Goal: Transaction & Acquisition: Purchase product/service

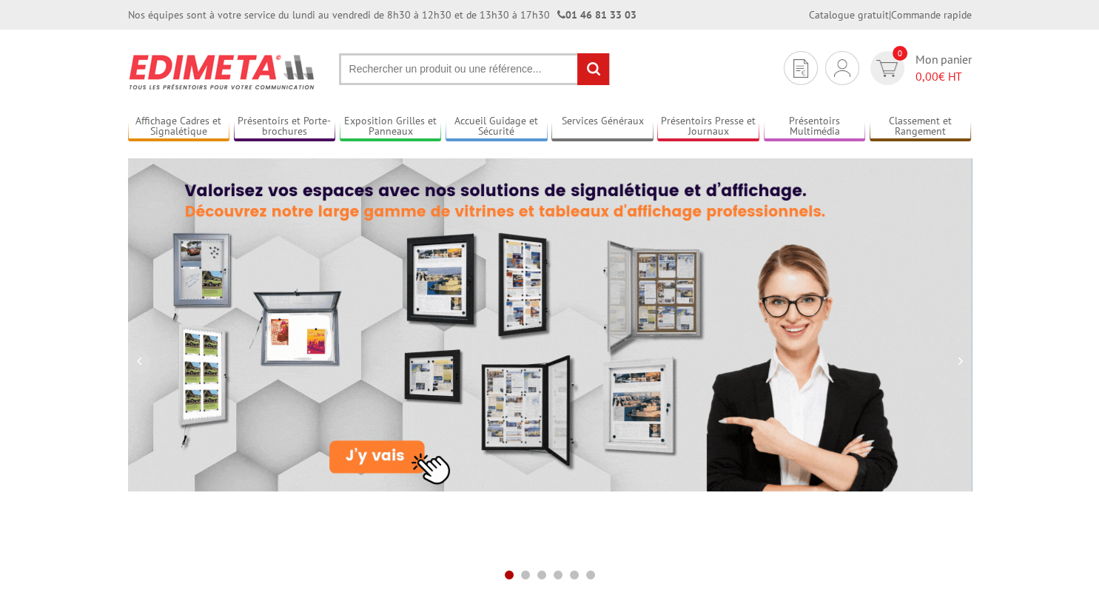
click at [523, 69] on input "text" at bounding box center [474, 69] width 271 height 32
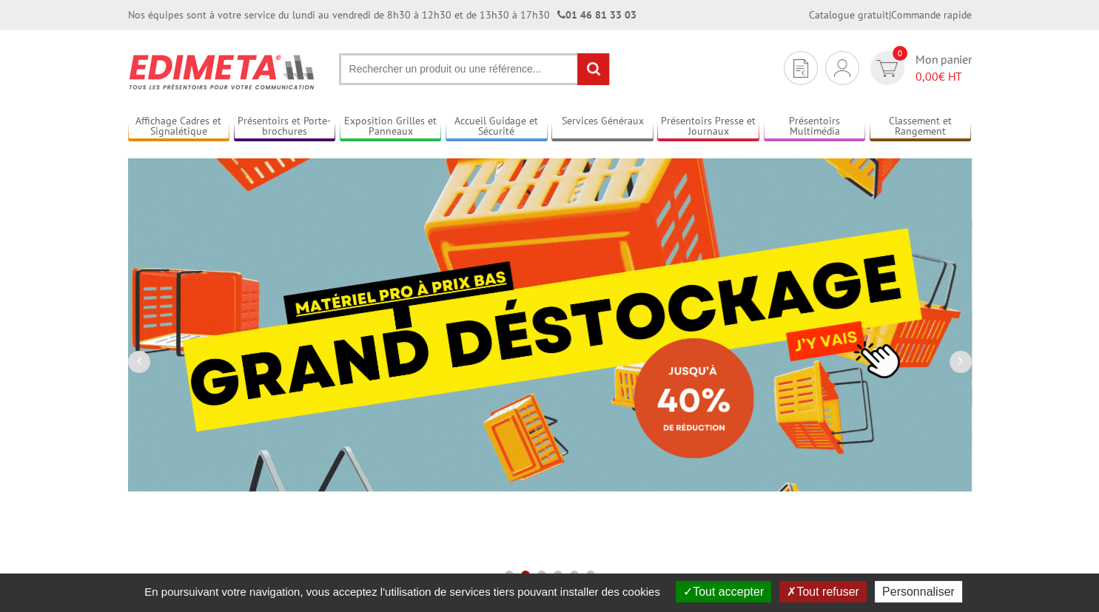
click at [523, 69] on input "text" at bounding box center [474, 69] width 271 height 32
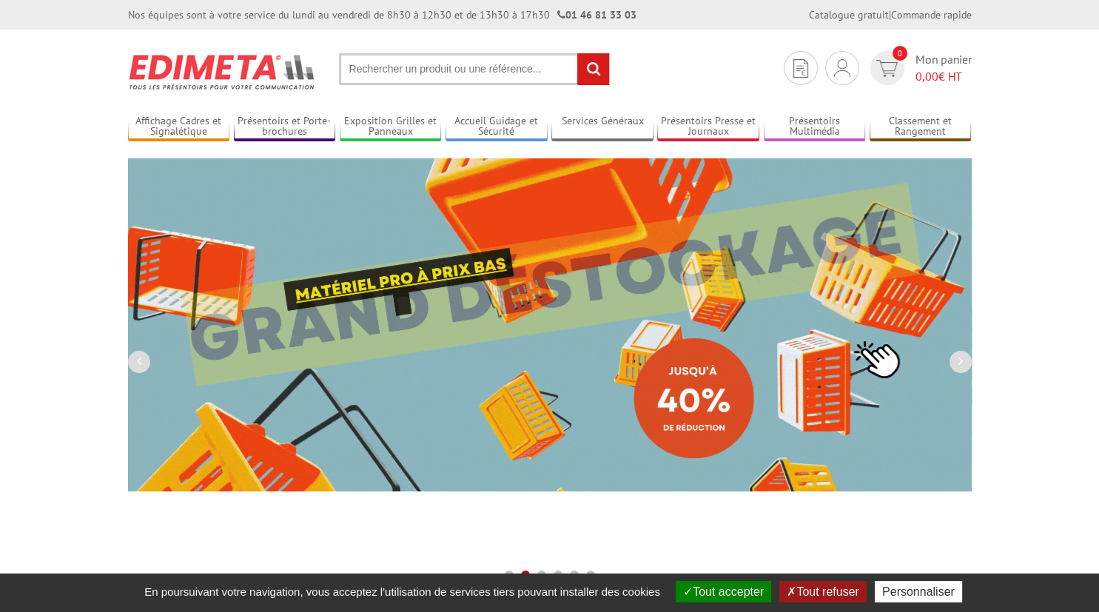
click at [460, 62] on input "text" at bounding box center [474, 69] width 271 height 32
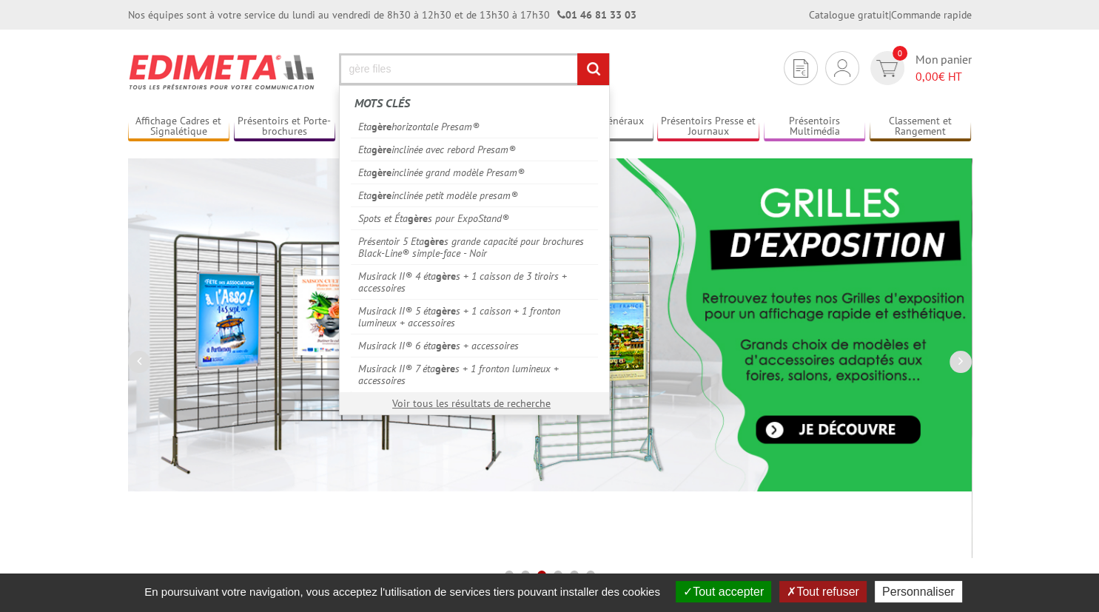
type input "gère files"
click at [577, 53] on input "rechercher" at bounding box center [593, 69] width 32 height 32
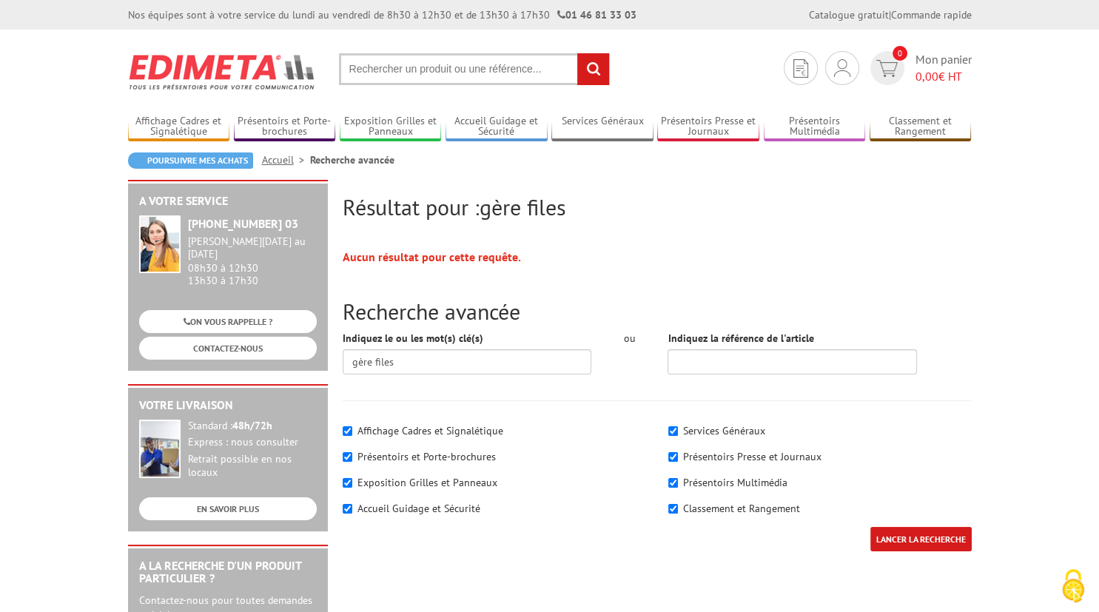
click at [206, 81] on img at bounding box center [222, 71] width 189 height 55
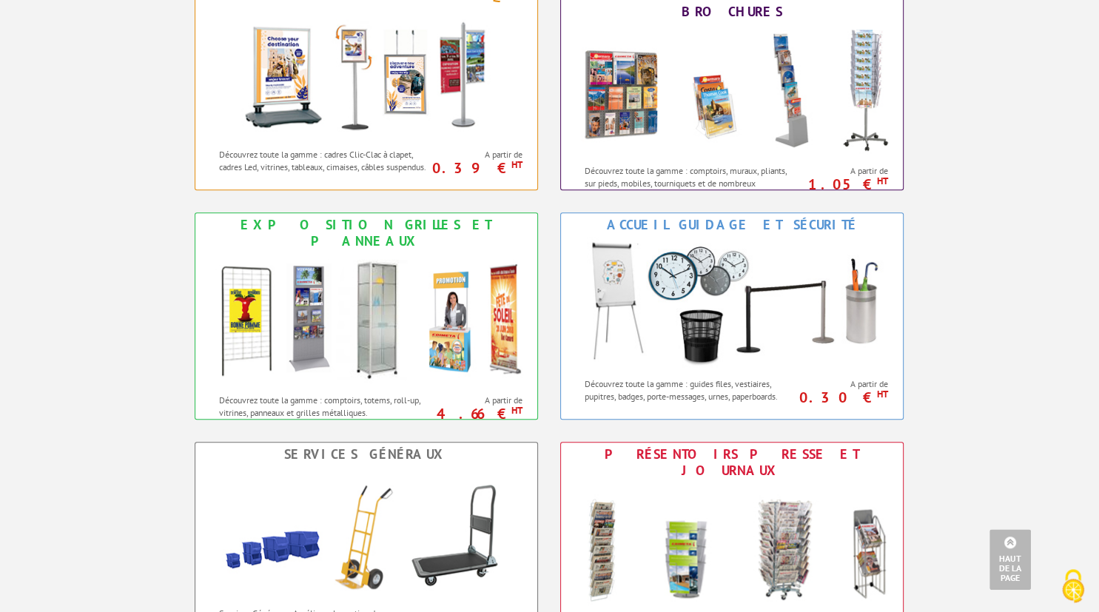
scroll to position [702, 0]
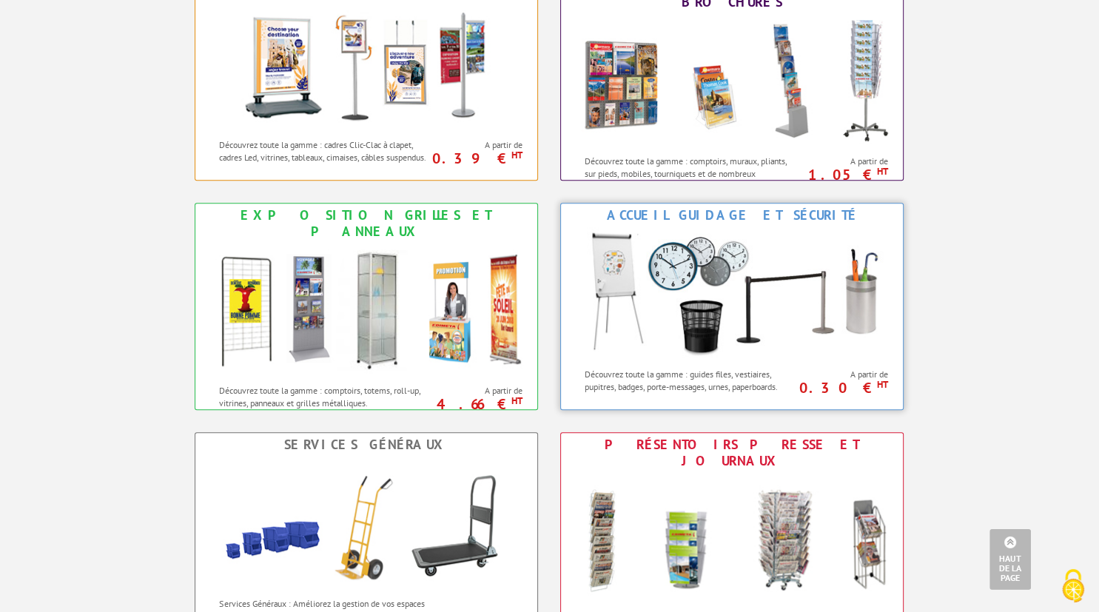
click at [844, 243] on img at bounding box center [732, 293] width 326 height 133
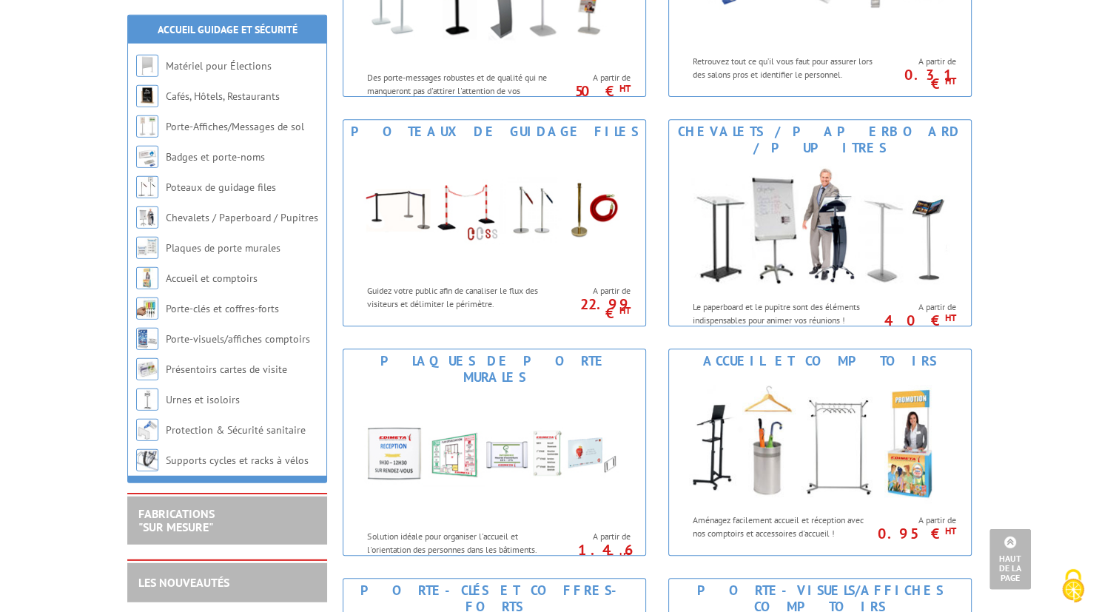
scroll to position [632, 0]
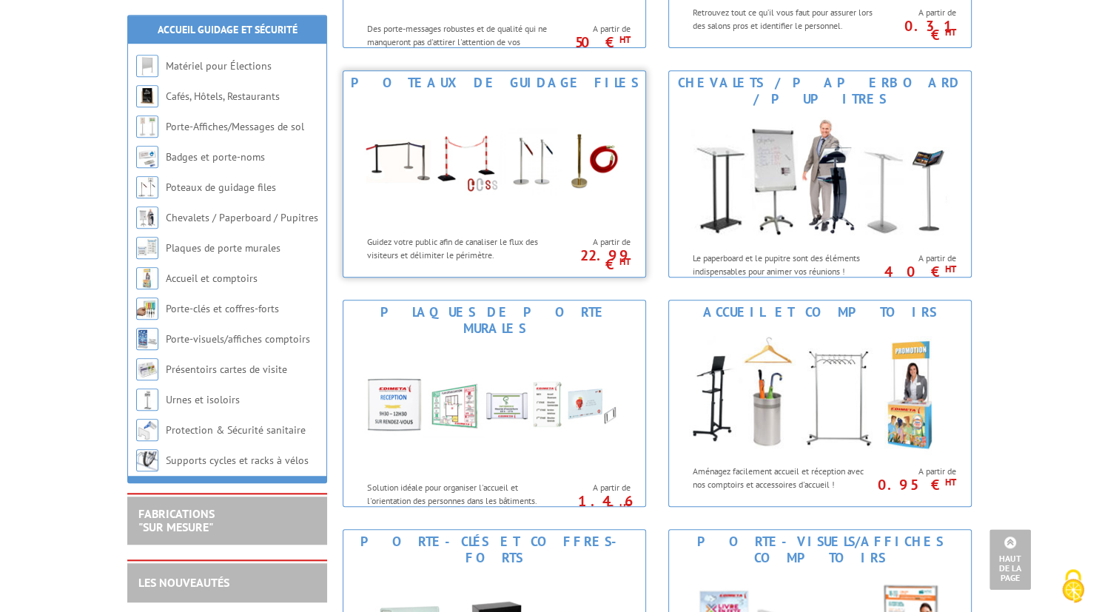
click at [381, 149] on img at bounding box center [495, 161] width 274 height 133
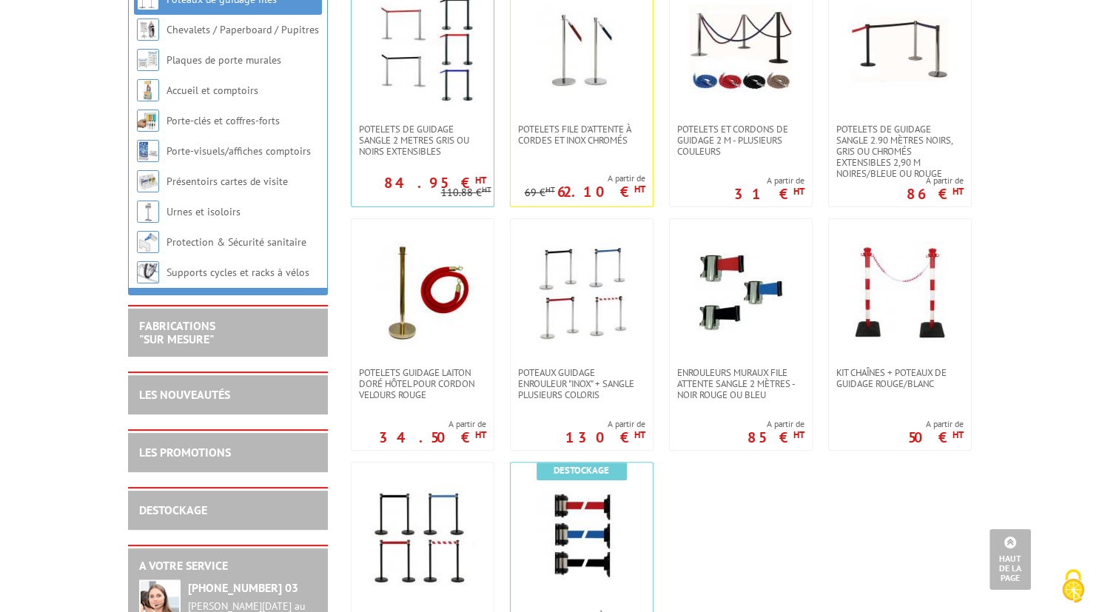
scroll to position [292, 0]
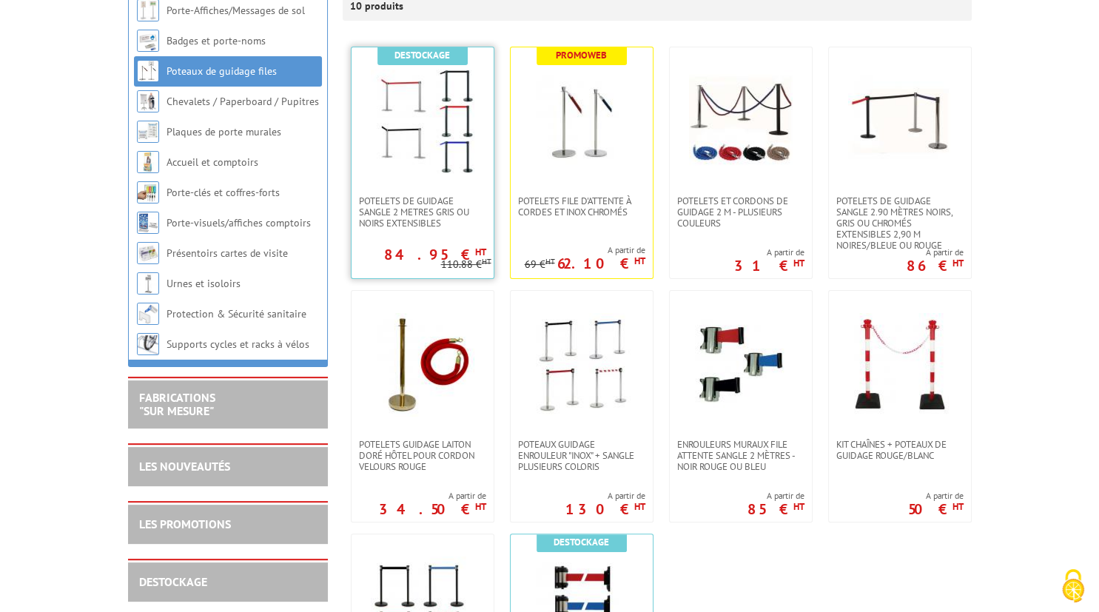
click at [452, 112] on img at bounding box center [423, 122] width 104 height 104
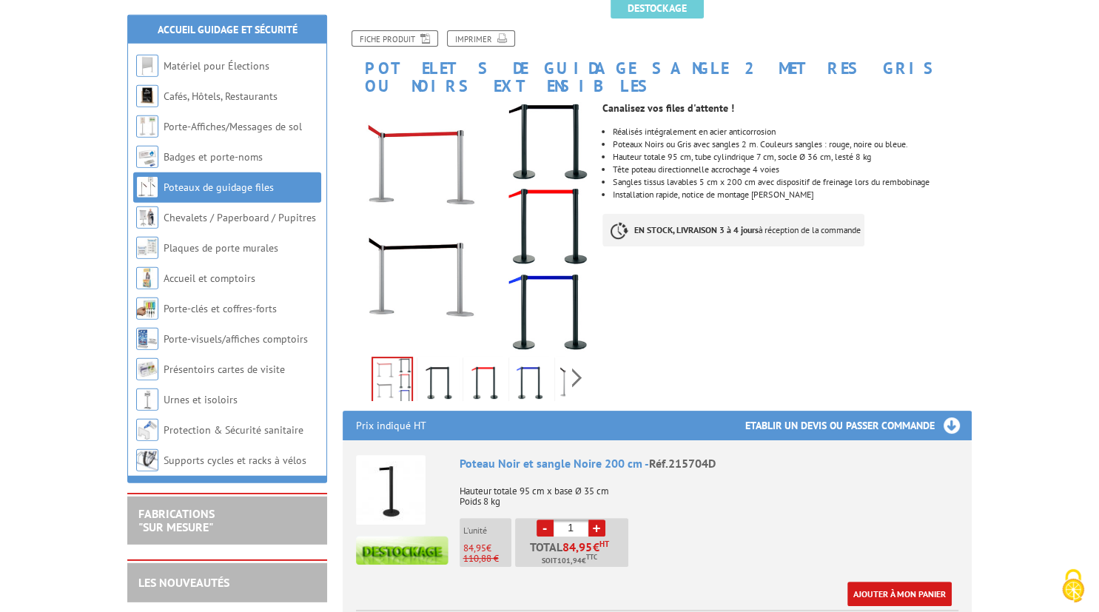
scroll to position [204, 0]
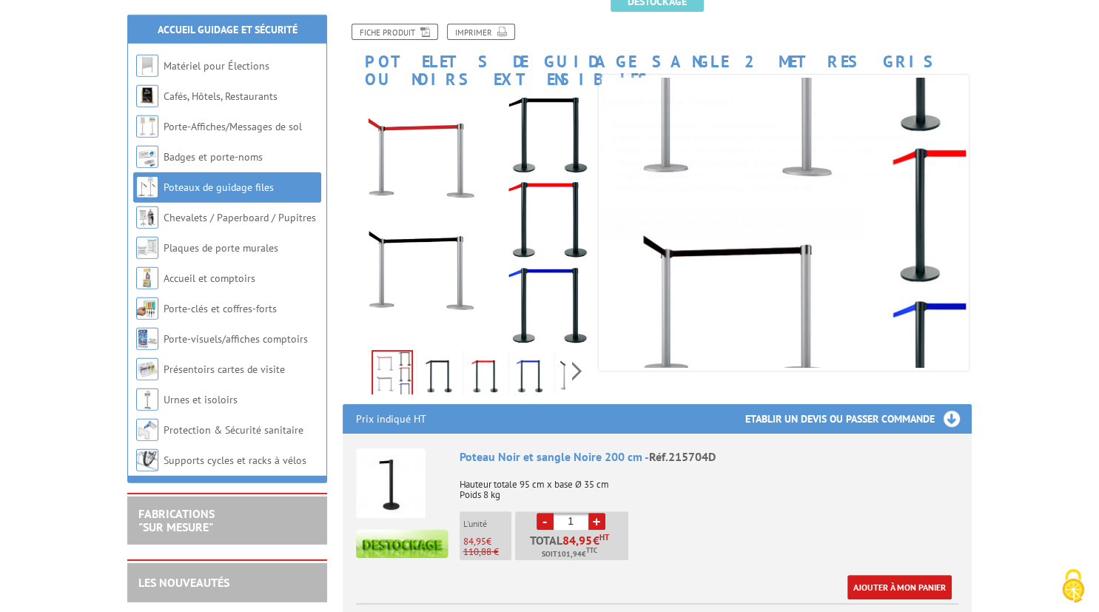
click at [437, 353] on img at bounding box center [439, 376] width 36 height 46
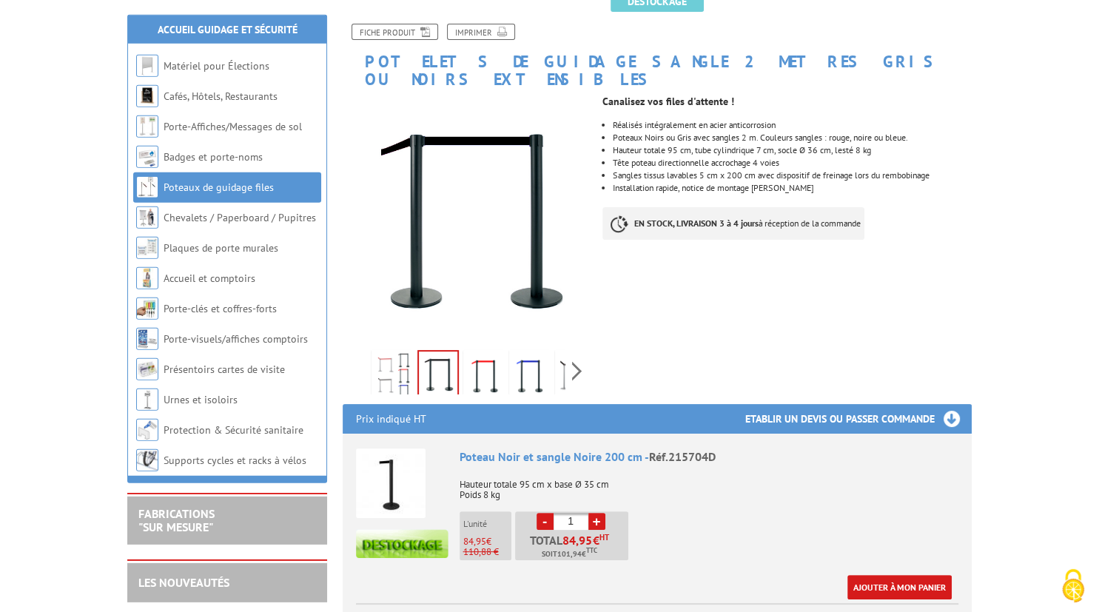
click at [594, 513] on link "+" at bounding box center [597, 521] width 17 height 17
type input "2"
click at [899, 575] on link "Ajouter à mon panier" at bounding box center [900, 587] width 104 height 24
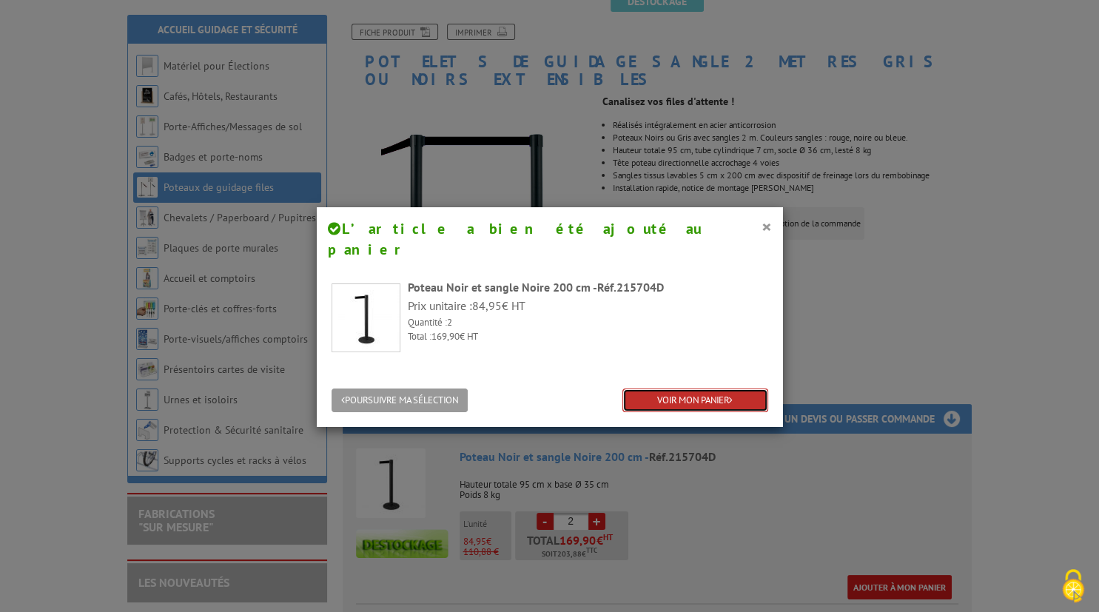
click at [666, 389] on link "VOIR MON PANIER" at bounding box center [696, 401] width 146 height 24
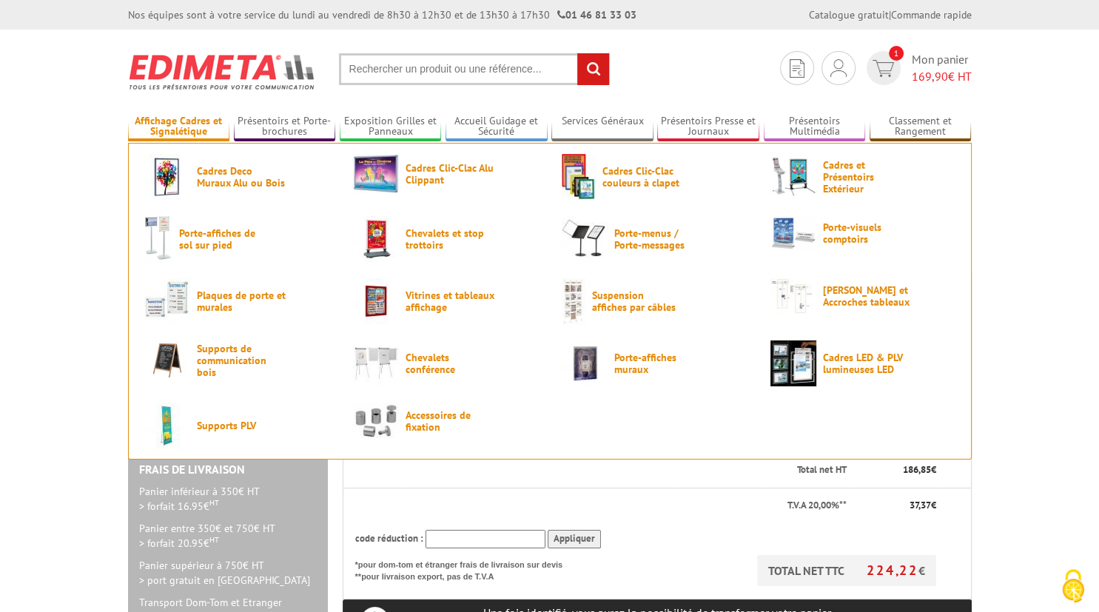
click at [172, 121] on link "Affichage Cadres et Signalétique" at bounding box center [179, 127] width 102 height 24
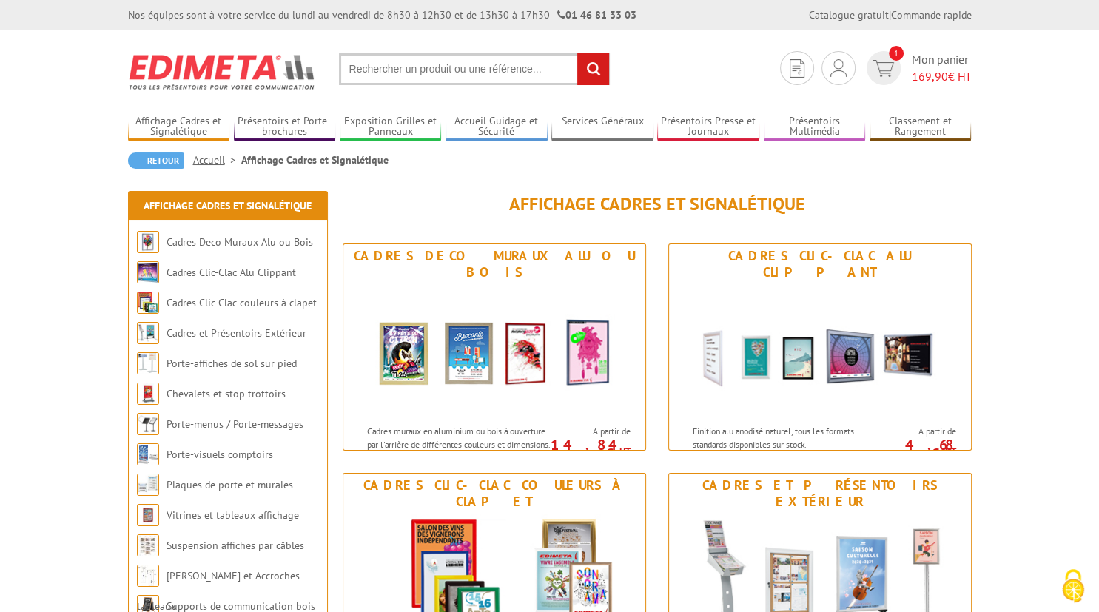
click at [164, 63] on img at bounding box center [222, 71] width 189 height 55
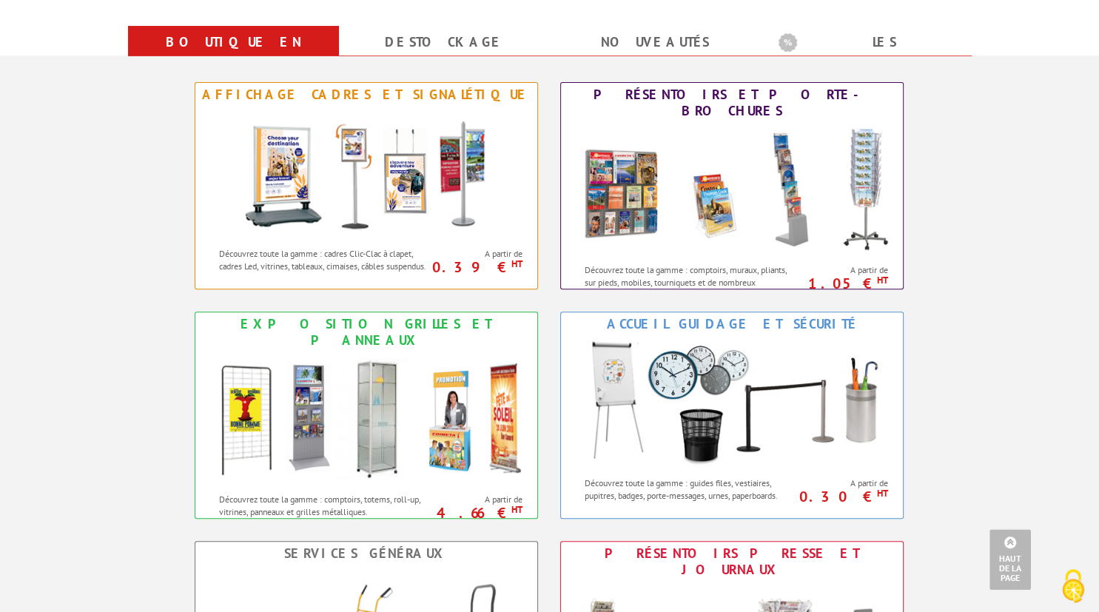
scroll to position [586, 0]
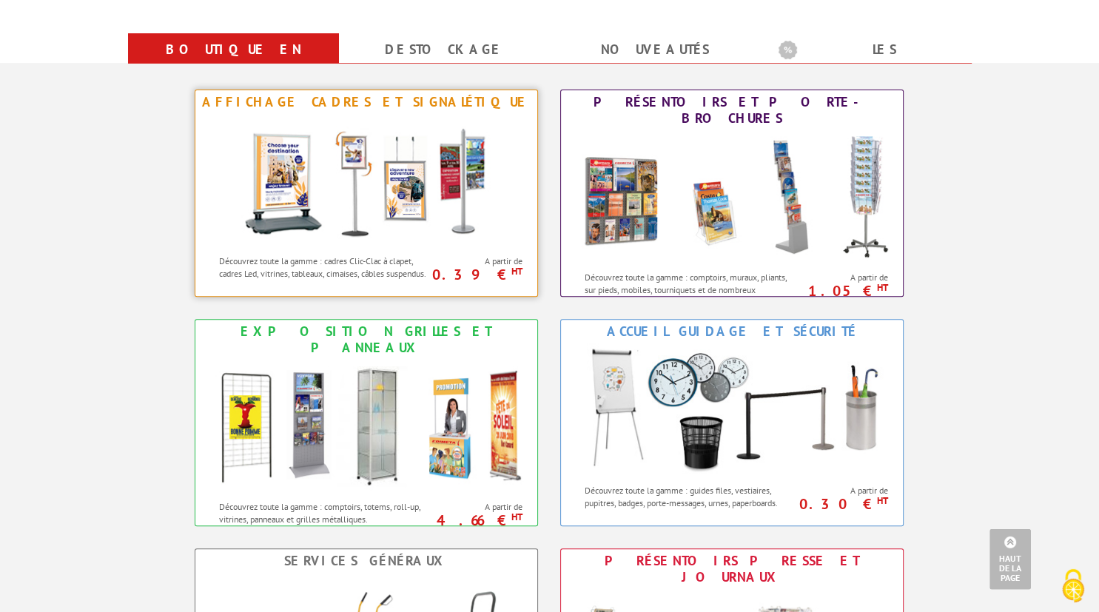
click at [278, 171] on img at bounding box center [367, 180] width 274 height 133
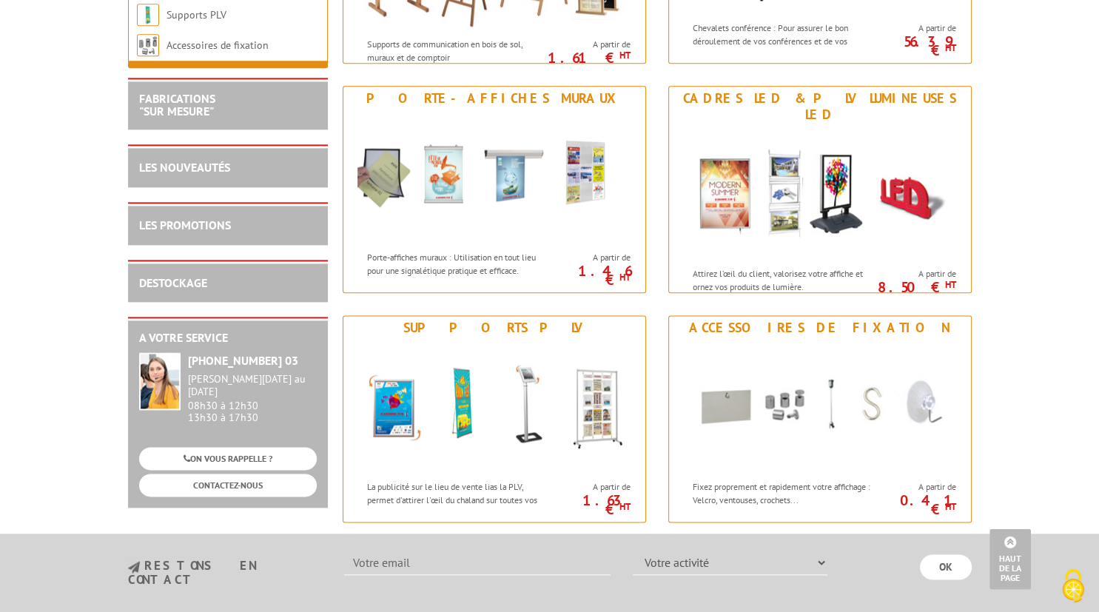
scroll to position [1761, 0]
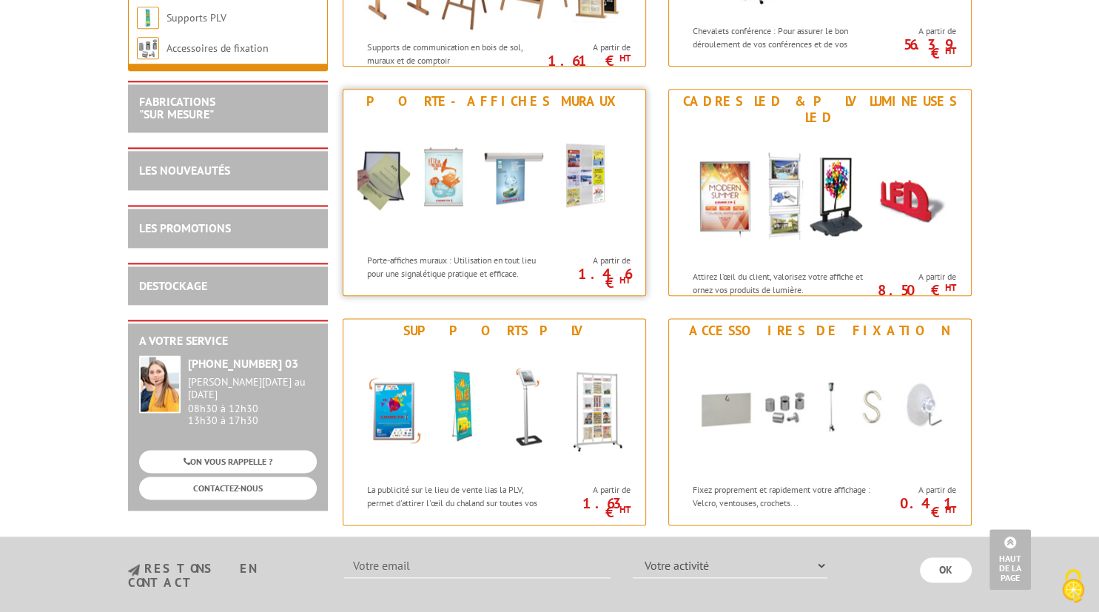
click at [488, 183] on img at bounding box center [495, 179] width 274 height 133
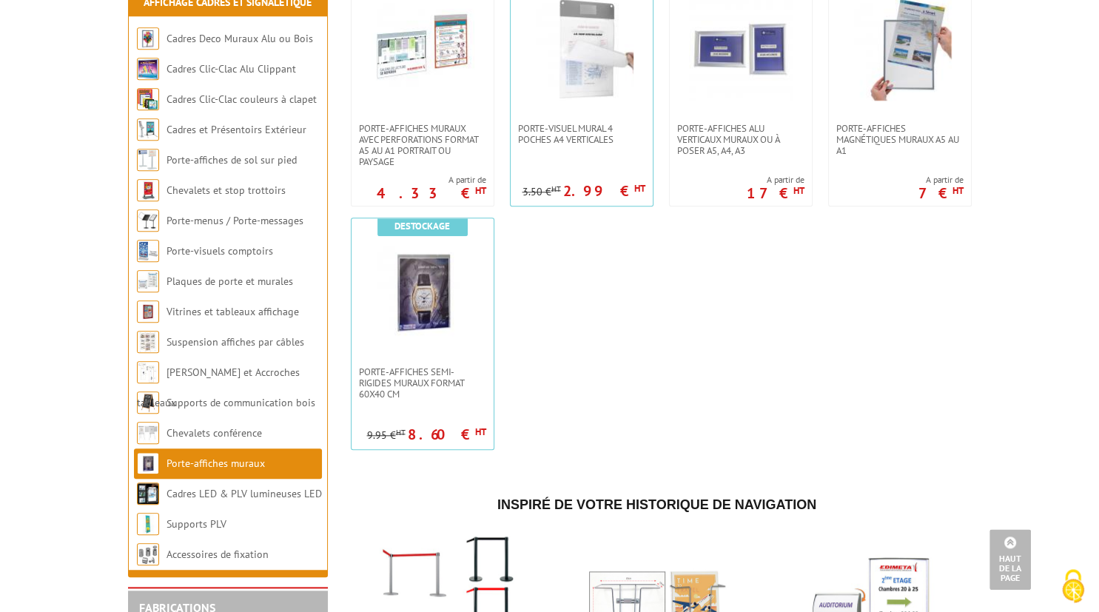
scroll to position [1276, 0]
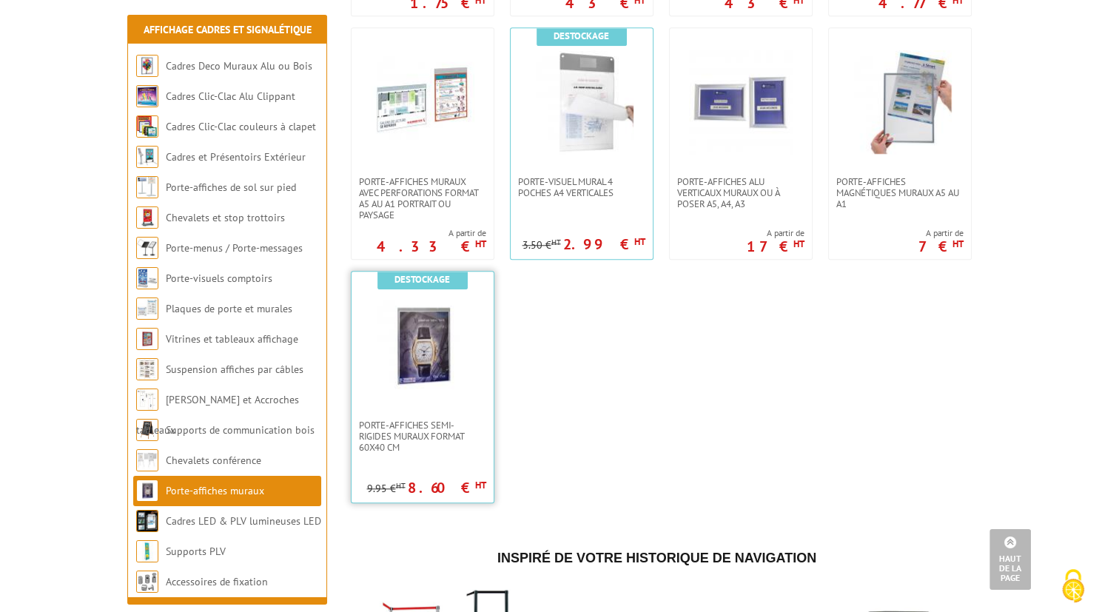
click at [404, 392] on img at bounding box center [423, 346] width 104 height 104
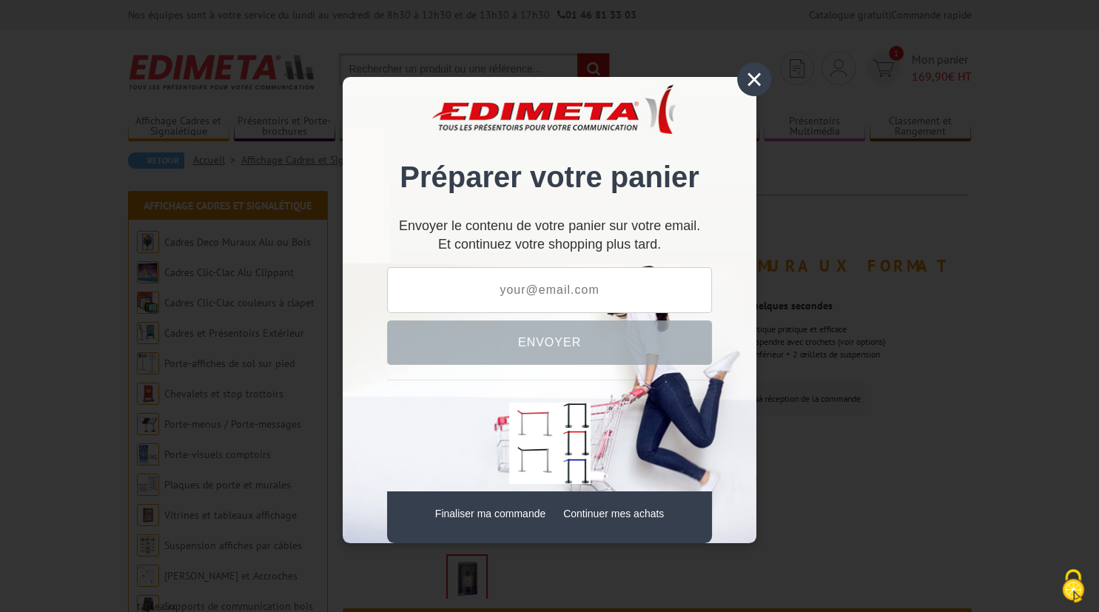
click at [747, 76] on div "×" at bounding box center [754, 79] width 34 height 34
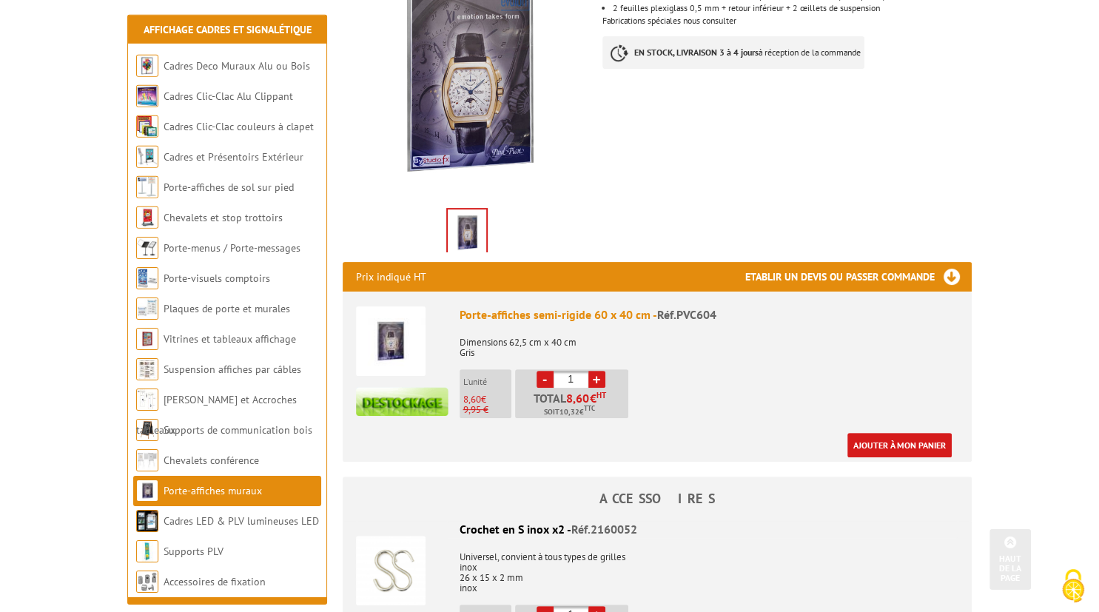
scroll to position [346, 0]
click at [593, 371] on link "+" at bounding box center [597, 379] width 17 height 17
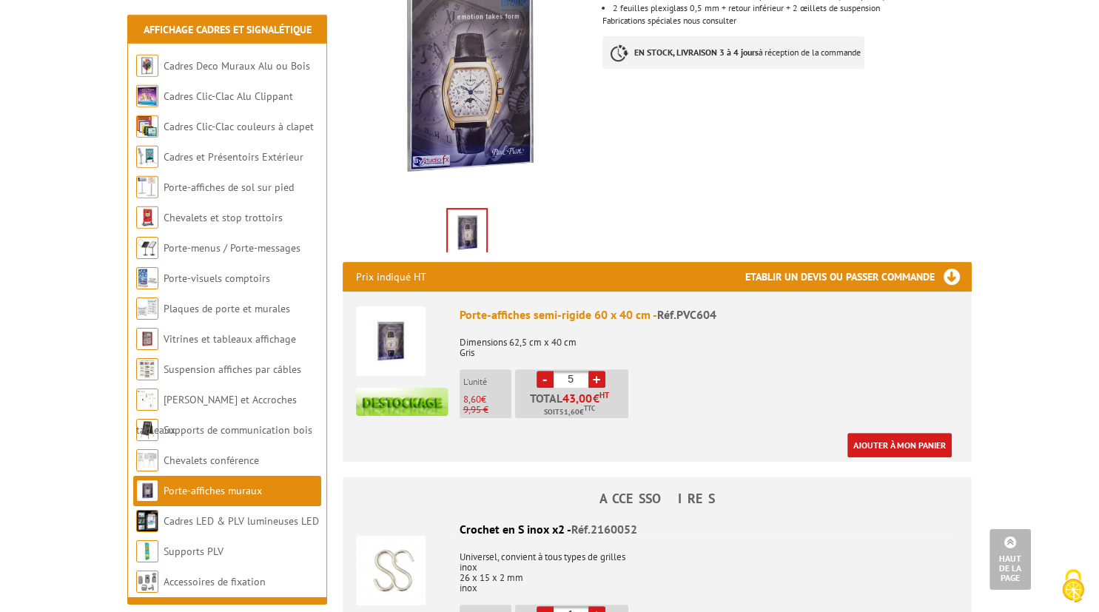
click at [593, 371] on link "+" at bounding box center [597, 379] width 17 height 17
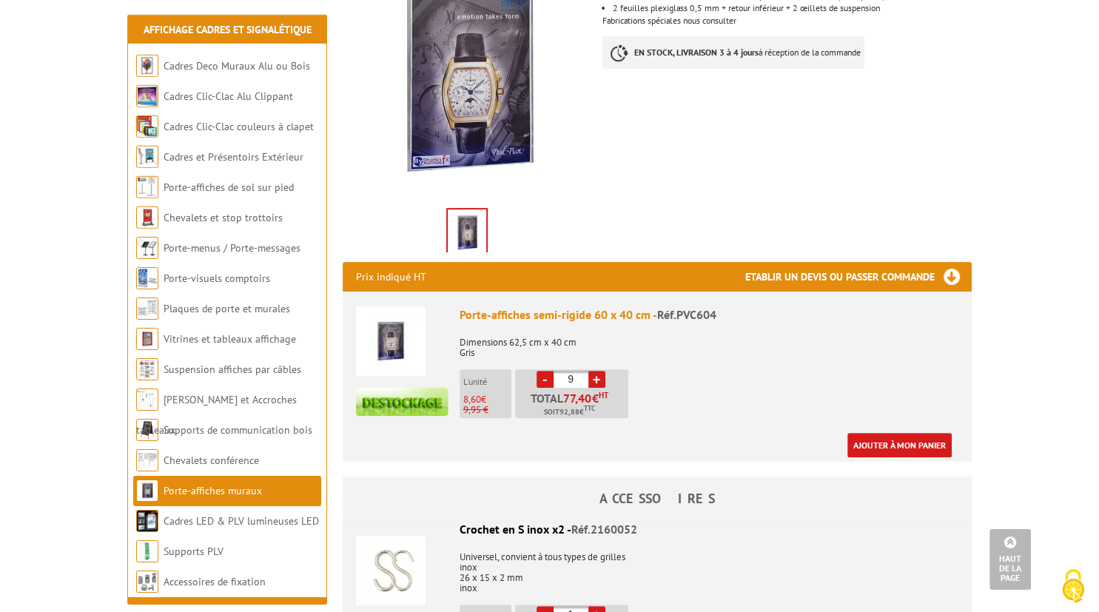
type input "10"
click at [899, 433] on link "Ajouter à mon panier" at bounding box center [900, 445] width 104 height 24
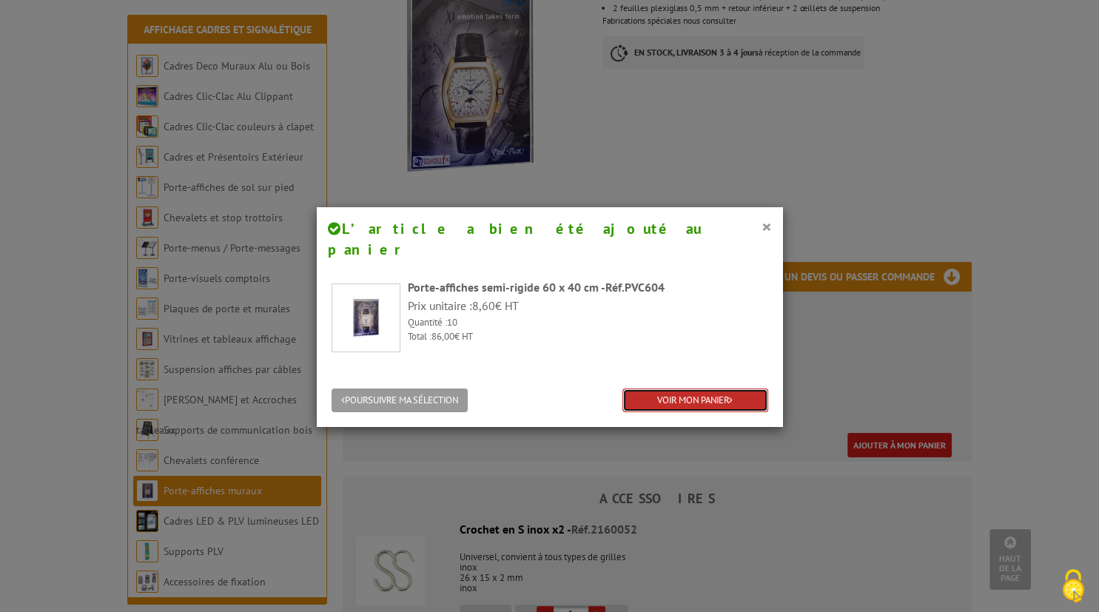
click at [705, 389] on link "VOIR MON PANIER" at bounding box center [696, 401] width 146 height 24
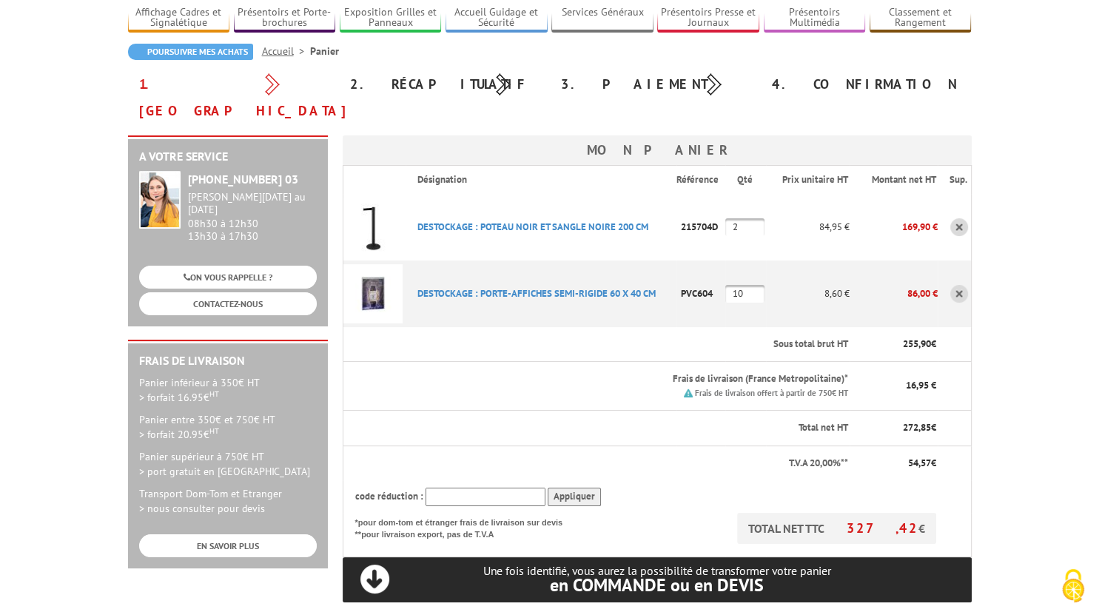
scroll to position [129, 0]
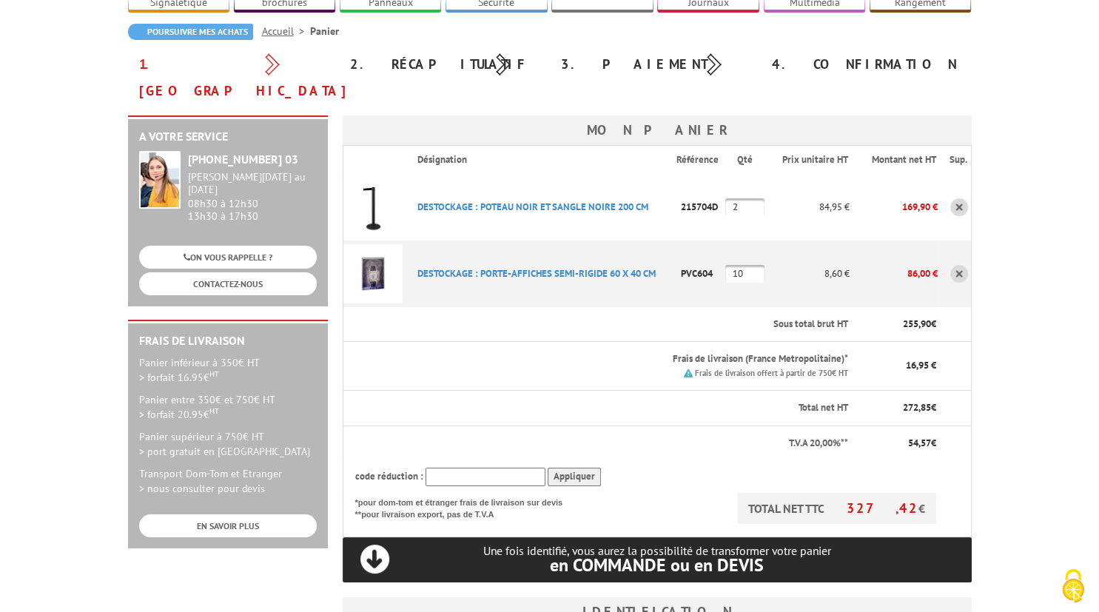
drag, startPoint x: 902, startPoint y: 178, endPoint x: 929, endPoint y: 183, distance: 27.0
click at [929, 194] on p "169,90 €" at bounding box center [894, 207] width 88 height 26
copy p "169,90"
